Goal: Answer question/provide support

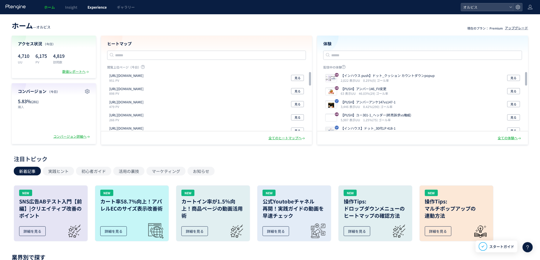
click at [95, 9] on span "Experience" at bounding box center [96, 7] width 19 height 5
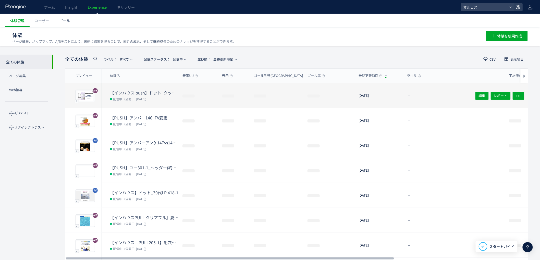
click at [134, 97] on span "(公開日: [DATE])" at bounding box center [135, 99] width 22 height 4
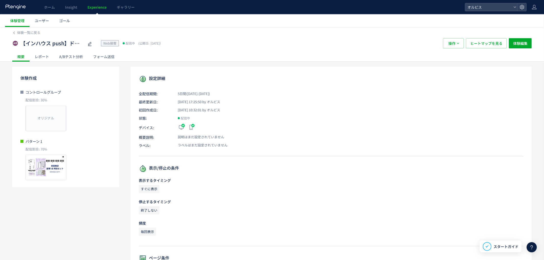
click at [75, 59] on div "A/Bテスト分析" at bounding box center [71, 57] width 34 height 10
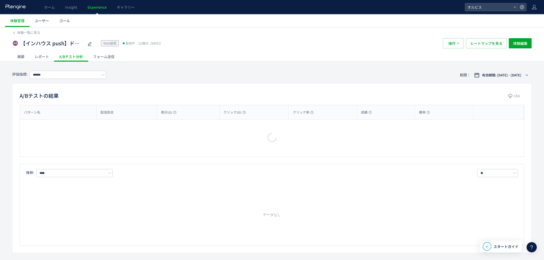
type input "**"
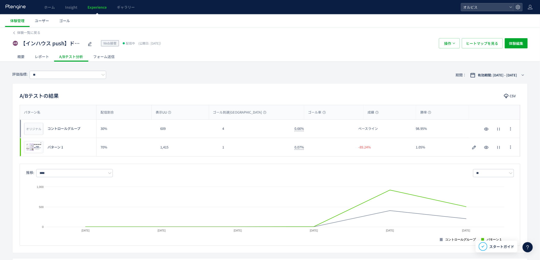
click at [45, 59] on div "レポート" at bounding box center [42, 57] width 24 height 10
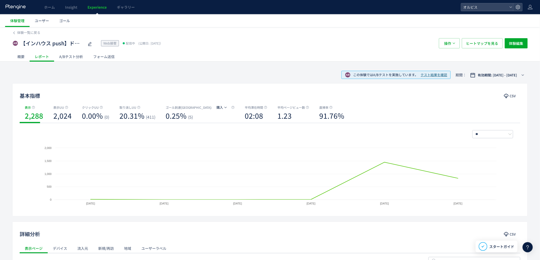
click at [23, 54] on div "概要" at bounding box center [20, 57] width 17 height 10
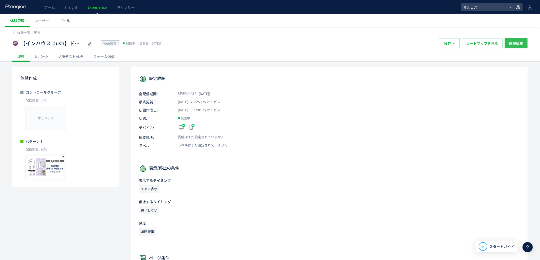
click at [517, 42] on span "体験編集" at bounding box center [516, 43] width 14 height 10
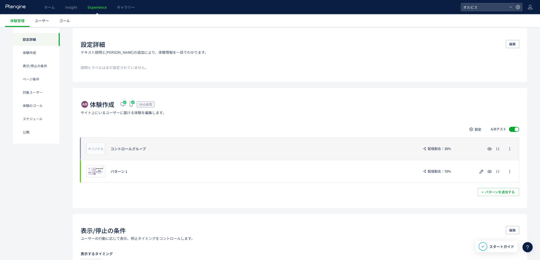
scroll to position [37, 0]
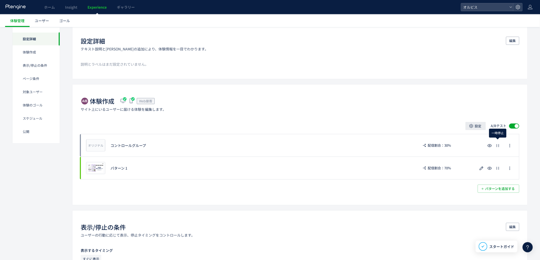
click at [479, 126] on span "設定" at bounding box center [478, 126] width 7 height 8
click at [474, 142] on span "配信割合" at bounding box center [476, 140] width 14 height 5
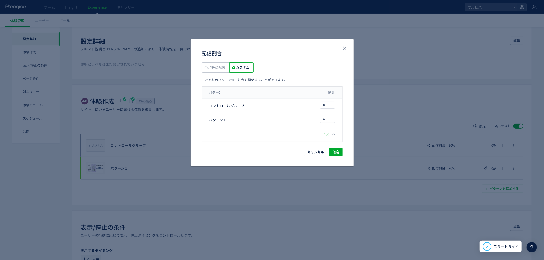
click at [229, 63] on label "均等に配信" at bounding box center [241, 67] width 24 height 10
click at [337, 155] on span "確定" at bounding box center [336, 152] width 7 height 8
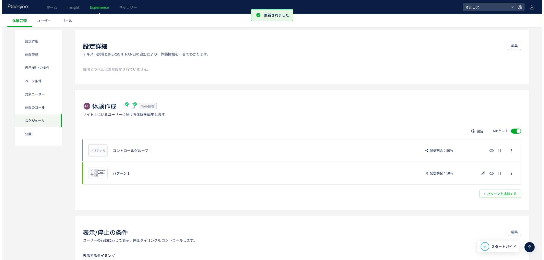
scroll to position [541, 0]
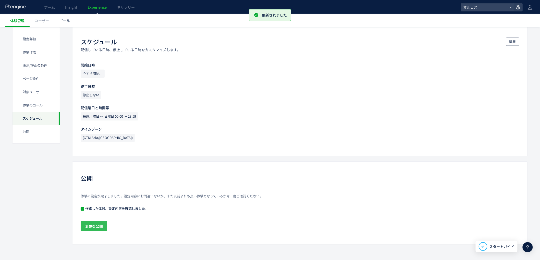
click at [101, 226] on span "変更を公開" at bounding box center [94, 226] width 18 height 10
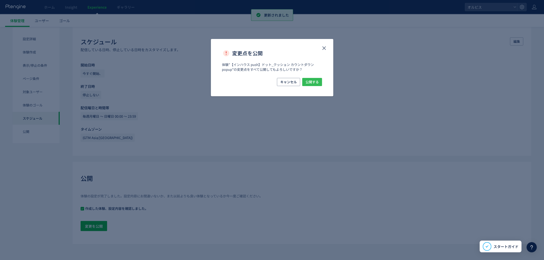
click at [315, 79] on span "公開する" at bounding box center [312, 82] width 13 height 8
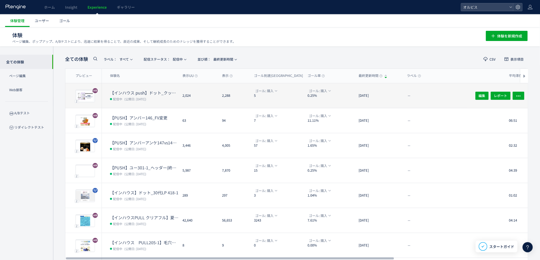
click at [142, 99] on span "(公開日: [DATE])" at bounding box center [135, 99] width 22 height 4
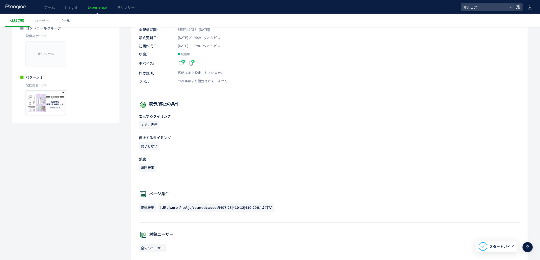
scroll to position [113, 0]
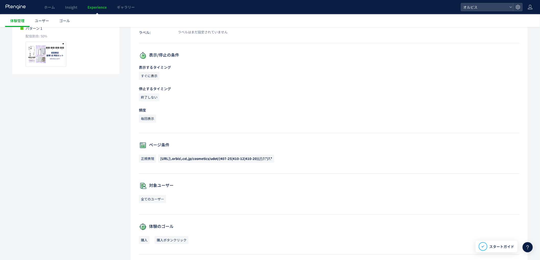
click at [194, 156] on span "[URL]\.orbis\.co\.jp/cosmetics/udot/(407-25|410-12|410-20)(/|\?.*)?.*" at bounding box center [216, 158] width 112 height 5
click at [193, 162] on span "[URL]\.orbis\.co\.jp/cosmetics/udot/(407-25|410-12|410-20)(/|\?.*)?.*" at bounding box center [216, 159] width 116 height 8
click at [165, 157] on span "[URL]\.orbis\.co\.jp/cosmetics/udot/(407-25|410-12|410-20)(/|\?.*)?.*" at bounding box center [216, 158] width 112 height 5
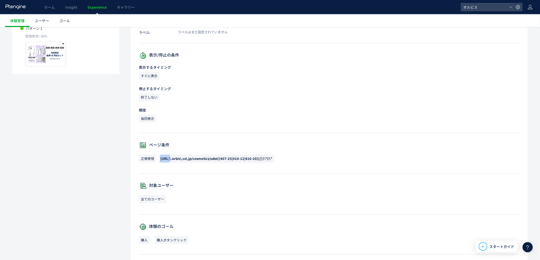
click at [165, 157] on span "[URL]\.orbis\.co\.jp/cosmetics/udot/(407-25|410-12|410-20)(/|\?.*)?.*" at bounding box center [216, 158] width 112 height 5
copy div "[URL]\.orbis\.co\.jp/cosmetics/udot/(407-25|410-12|410-20)(/|\?.*)?.*"
click at [332, 32] on p "ラベル: ラベルはまだ設定されていません" at bounding box center [329, 32] width 381 height 5
click at [528, 251] on div at bounding box center [527, 248] width 10 height 10
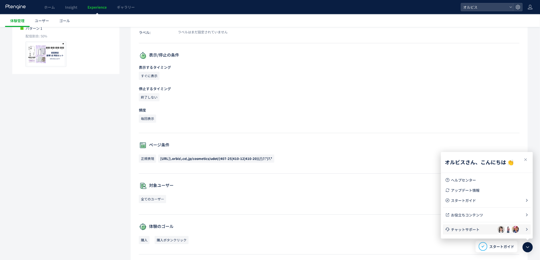
drag, startPoint x: 466, startPoint y: 228, endPoint x: 490, endPoint y: 231, distance: 24.2
click at [466, 229] on span "チャットサポート" at bounding box center [474, 229] width 46 height 5
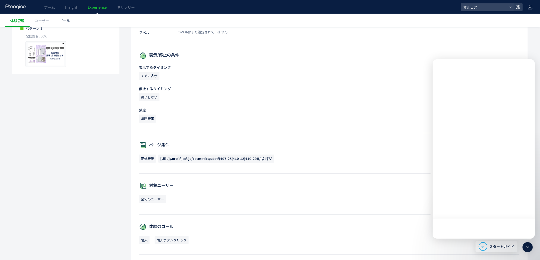
scroll to position [0, 0]
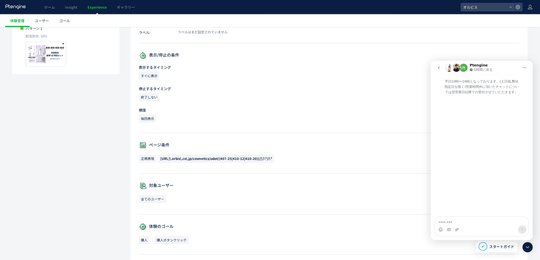
click at [438, 67] on icon "go back" at bounding box center [438, 68] width 4 height 4
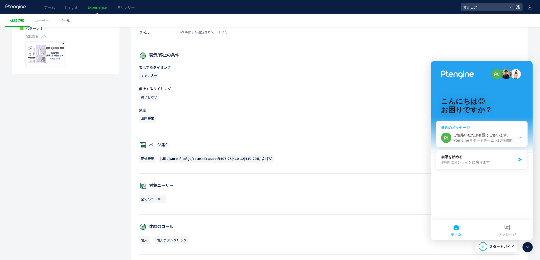
click at [498, 140] on div "• 13時間前" at bounding box center [503, 140] width 17 height 5
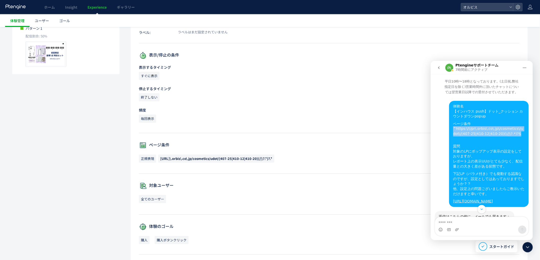
drag, startPoint x: 512, startPoint y: 135, endPoint x: 450, endPoint y: 127, distance: 62.7
click at [453, 127] on div "ページ条件 ^https:\/\/pr\.orbis\.co\.jp\/cosmetics\/udot\/(407-25|410-12|410-20)(\/|…" at bounding box center [488, 128] width 71 height 15
copy div "^https:\/\/pr\.orbis\.co\.jp\/cosmetics\/udot\/(407-25|410-12|410-20)(\/|\?.*)?$"
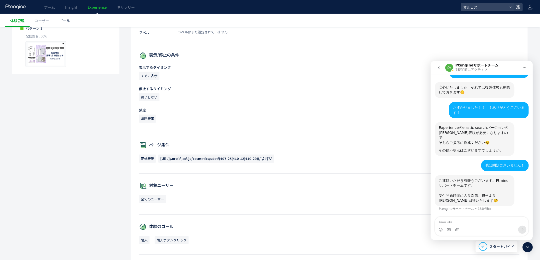
scroll to position [810, 0]
click at [521, 198] on div "ご連絡いただき有難うございます。Ptmindサポートチームです。 ​ 受付開始時間に入り次第、担当より[PERSON_NAME]回答いたします☺️ Pteng…" at bounding box center [481, 196] width 94 height 42
drag, startPoint x: 437, startPoint y: 170, endPoint x: 492, endPoint y: 167, distance: 55.5
click at [470, 156] on div "Experienceのelastic searchバージョンの[PERSON_NAME]表現が必要になりますので そちらご参考に作成ください☺️ その他不明点…" at bounding box center [474, 139] width 80 height 34
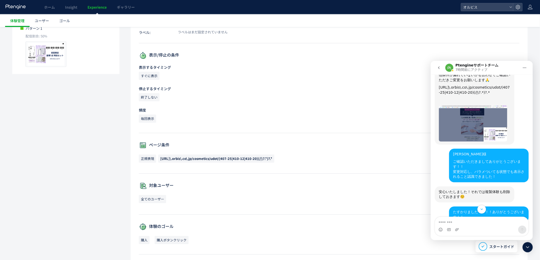
scroll to position [622, 0]
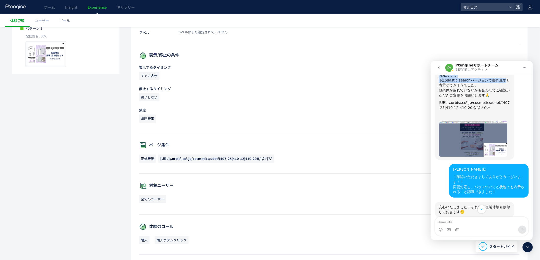
drag, startPoint x: 442, startPoint y: 155, endPoint x: 496, endPoint y: 165, distance: 54.7
click at [496, 157] on div "おそらく頂戴した[PERSON_NAME]表現はExperience用のelastic searchバージョンではないようにお見受けし 下記elastic s…" at bounding box center [473, 110] width 71 height 94
copy div "おそらく頂戴した[PERSON_NAME]表現はExperience用のelastic searchバージョンではないようにお見受けし 下記elastic s…"
